Goal: Task Accomplishment & Management: Manage account settings

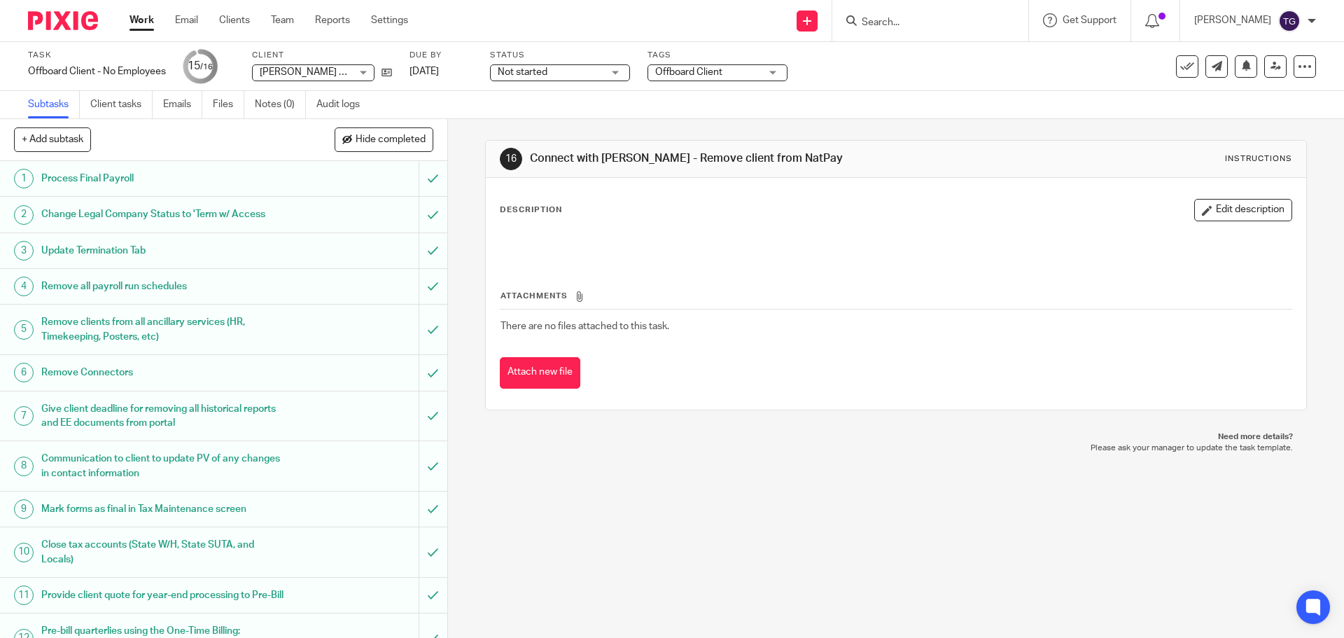
scroll to position [198, 0]
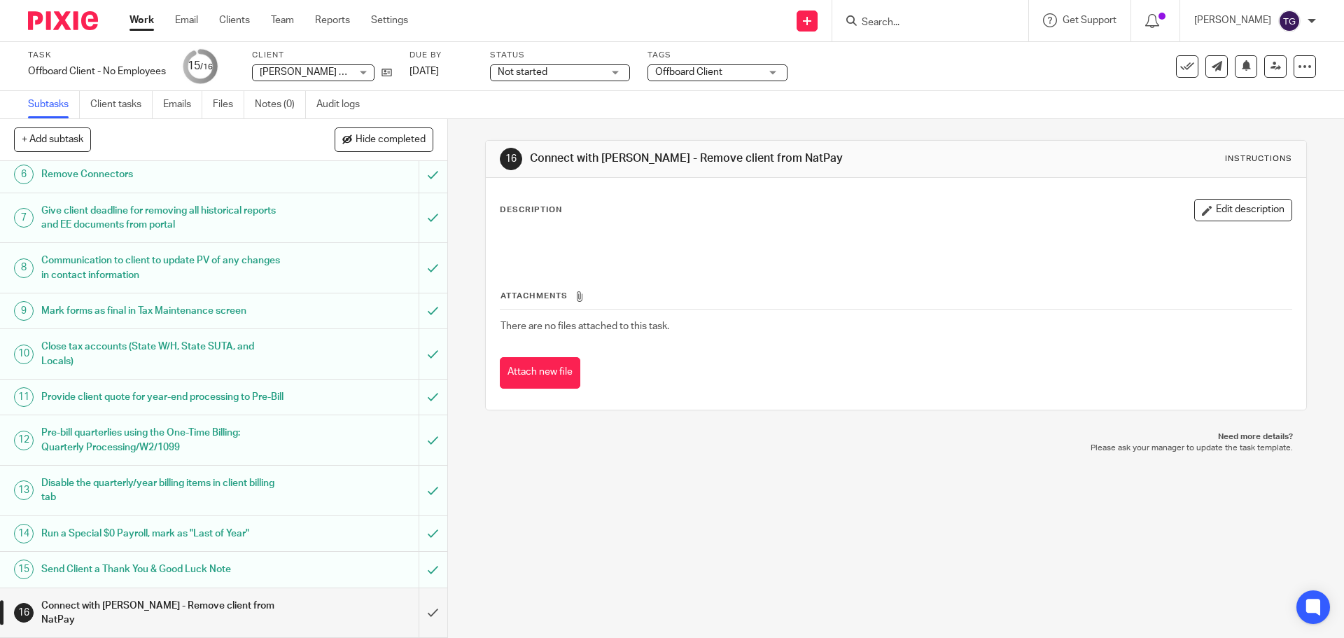
click at [58, 8] on div at bounding box center [58, 20] width 116 height 41
click at [59, 19] on img at bounding box center [63, 20] width 70 height 19
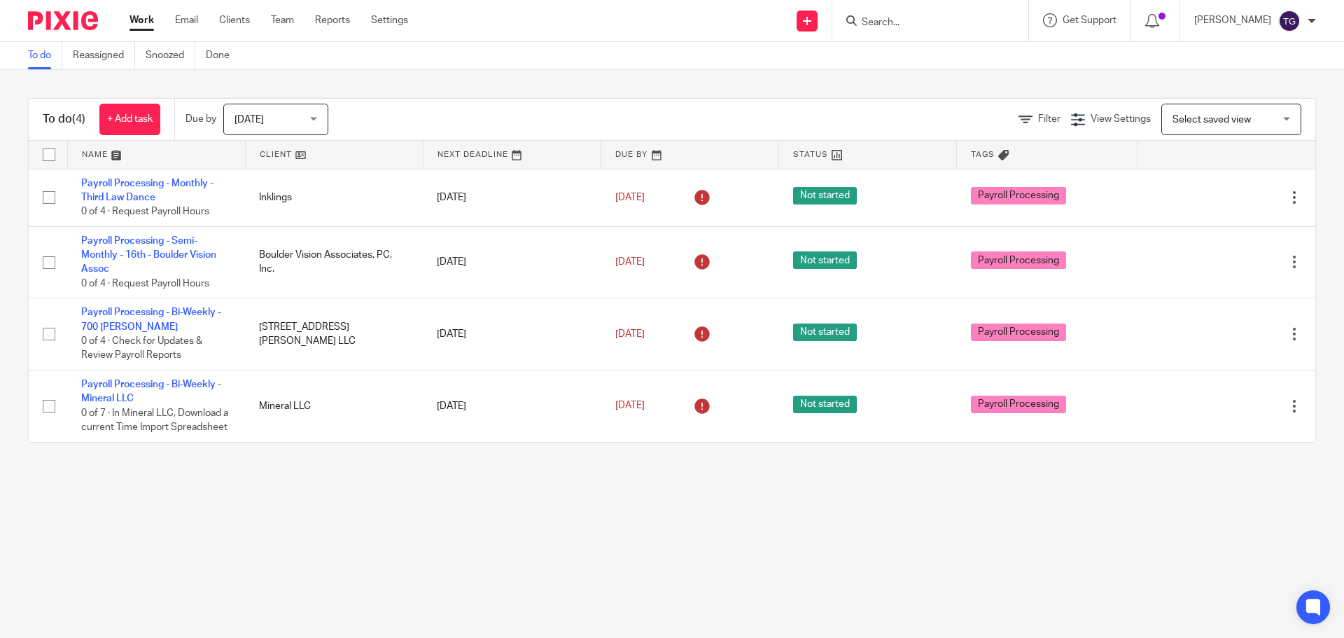
click at [285, 105] on div "Due by [DATE] [DATE] [DATE] [DATE] This week Next week This month Next month Al…" at bounding box center [263, 119] width 179 height 41
drag, startPoint x: 292, startPoint y: 133, endPoint x: 294, endPoint y: 153, distance: 19.7
click at [292, 134] on span "[DATE]" at bounding box center [272, 118] width 74 height 29
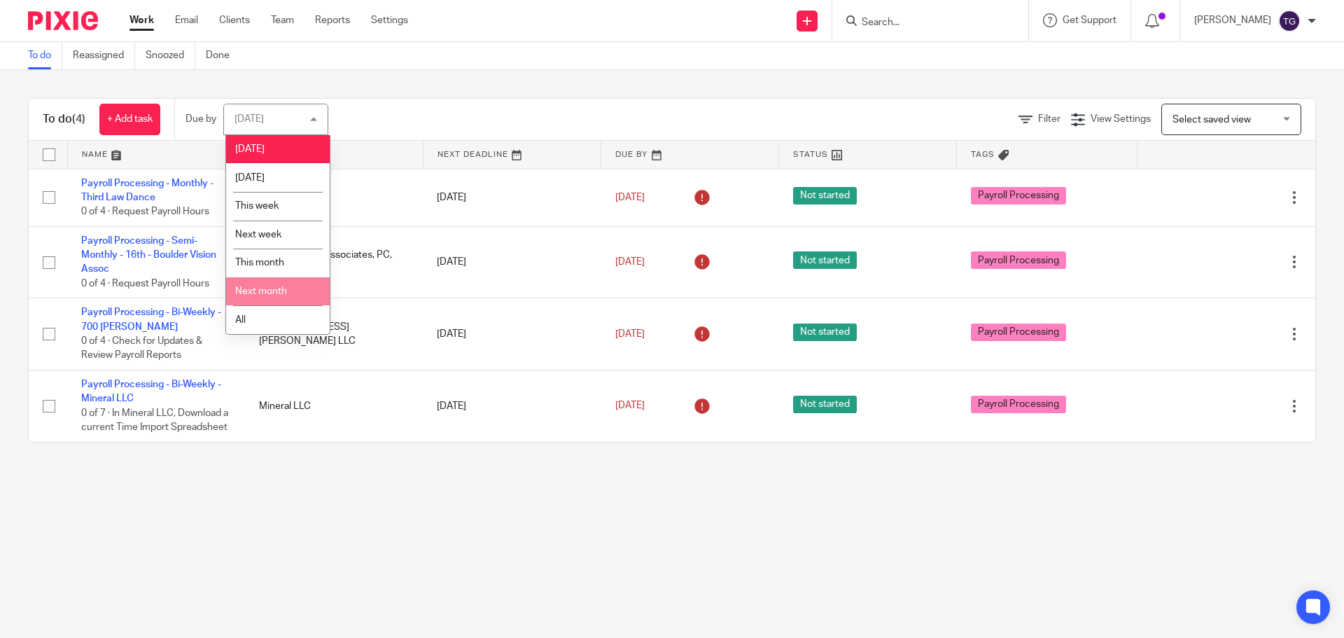
click at [265, 288] on span "Next month" at bounding box center [261, 291] width 52 height 10
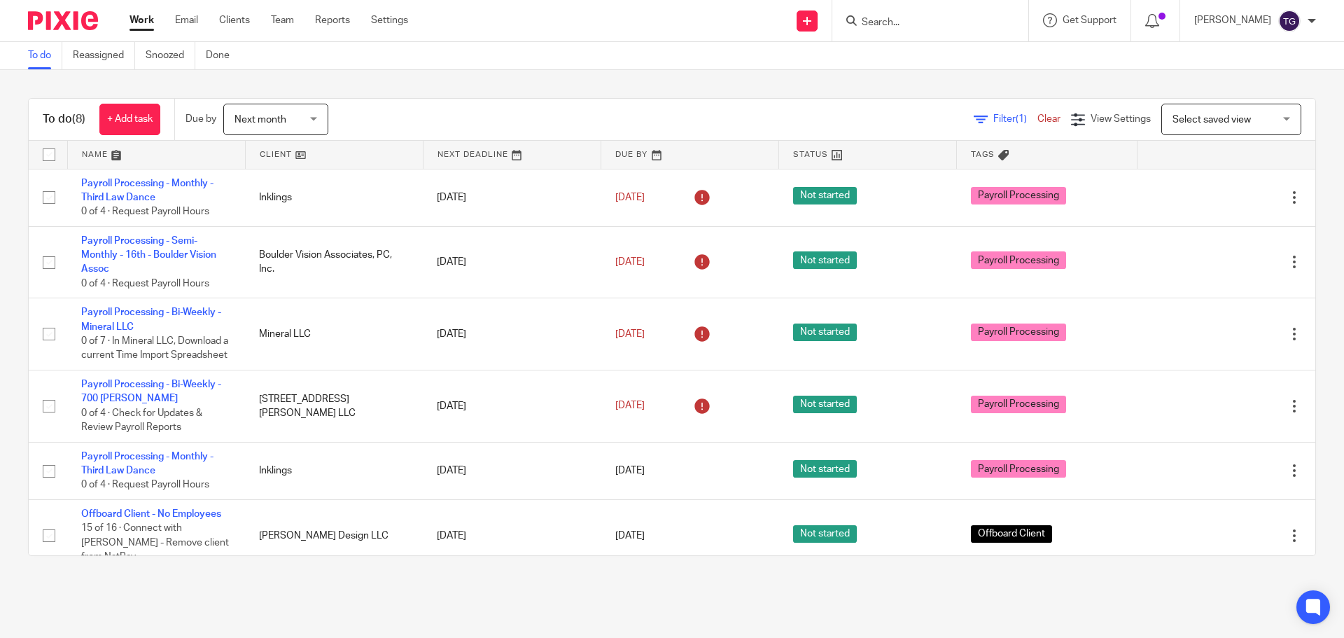
click at [312, 114] on div "Next month Next month" at bounding box center [275, 120] width 105 height 32
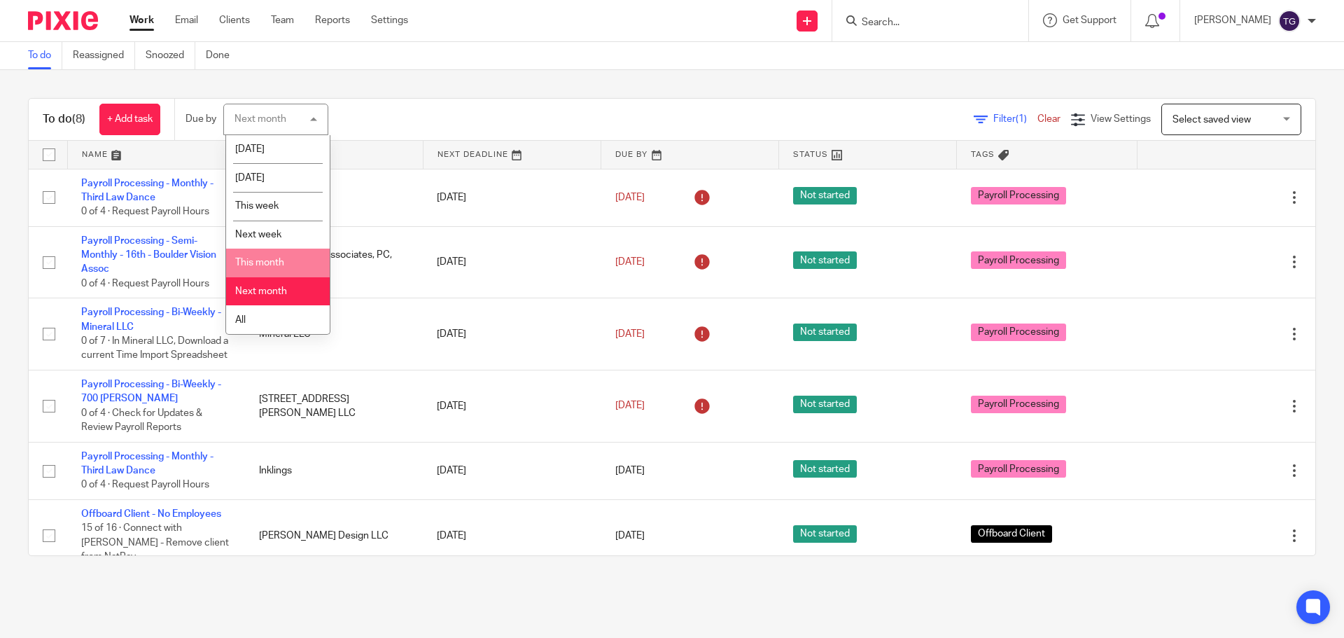
click at [285, 256] on li "This month" at bounding box center [278, 263] width 104 height 29
